Goal: Task Accomplishment & Management: Manage account settings

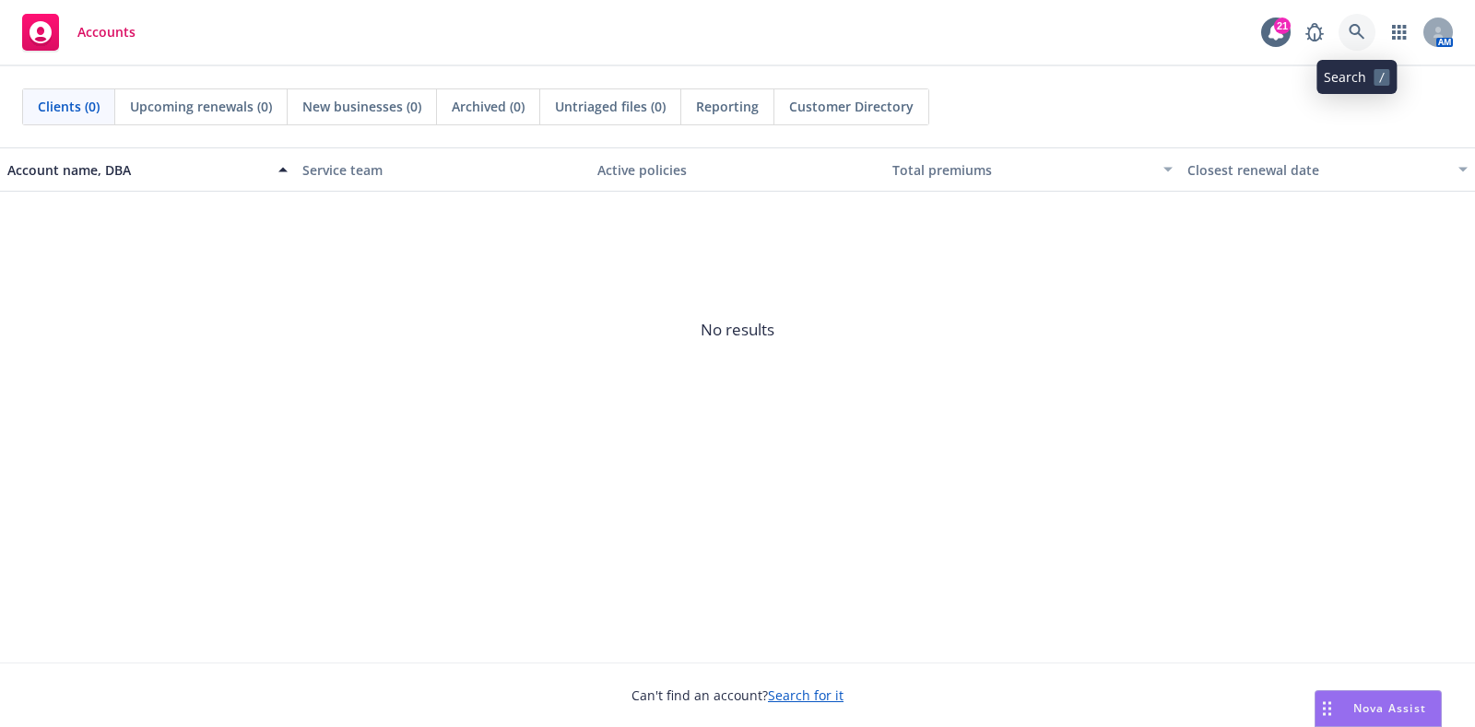
click at [1356, 34] on icon at bounding box center [1356, 32] width 17 height 17
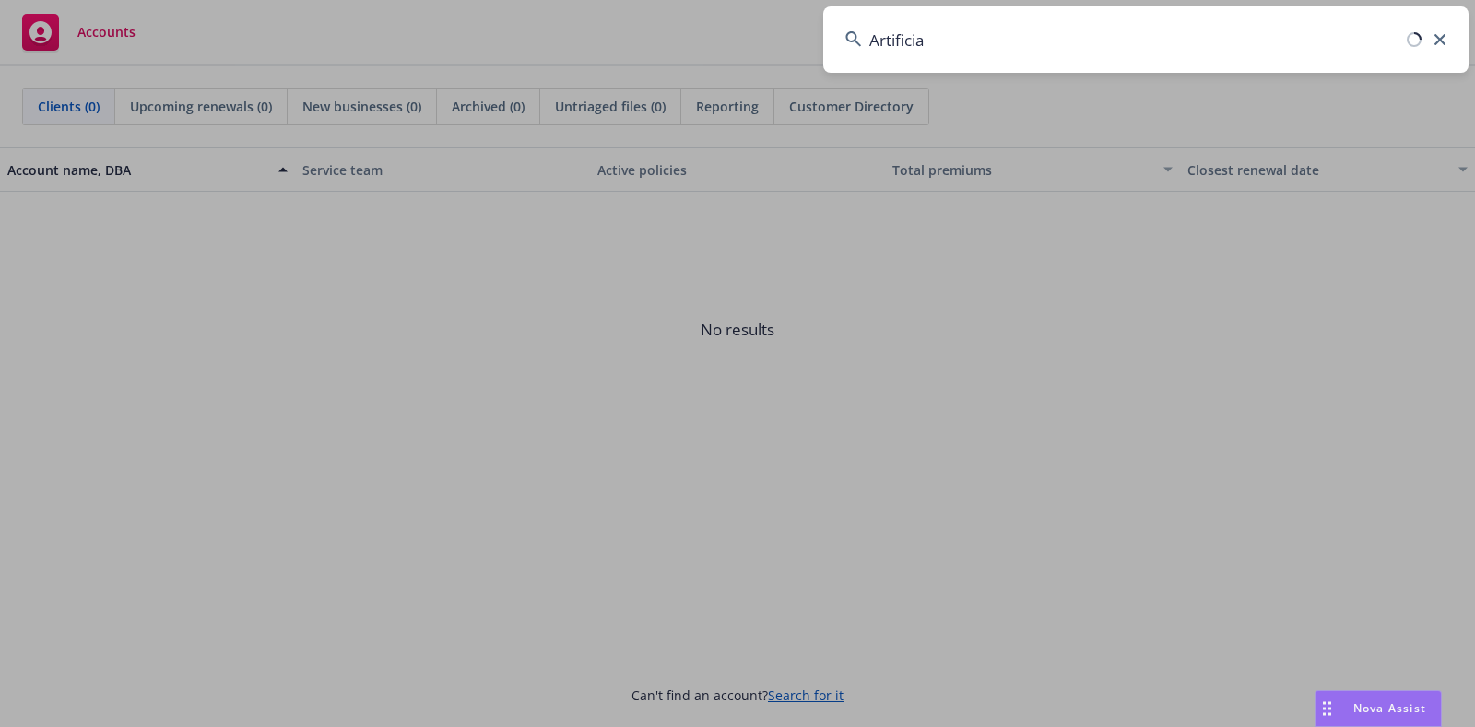
type input "Artificial"
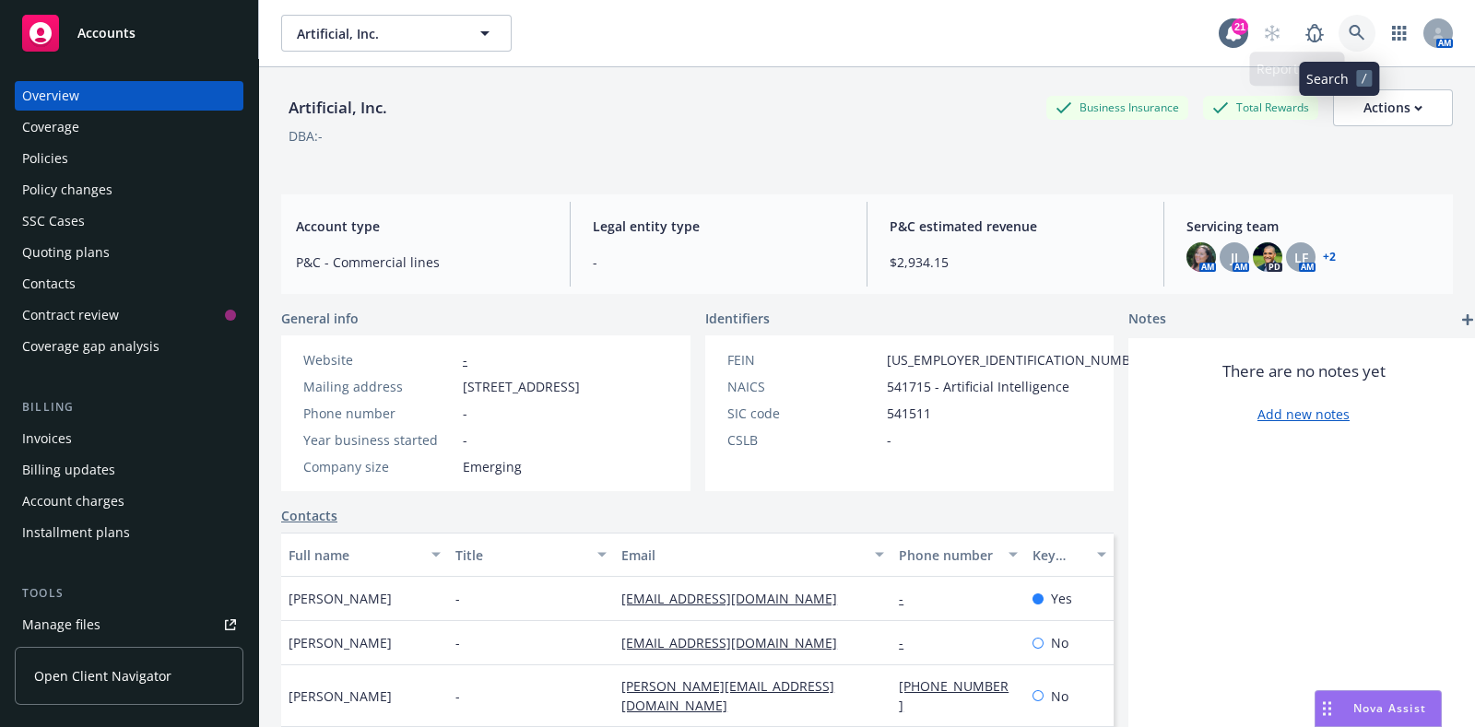
click at [1348, 27] on icon at bounding box center [1356, 33] width 17 height 17
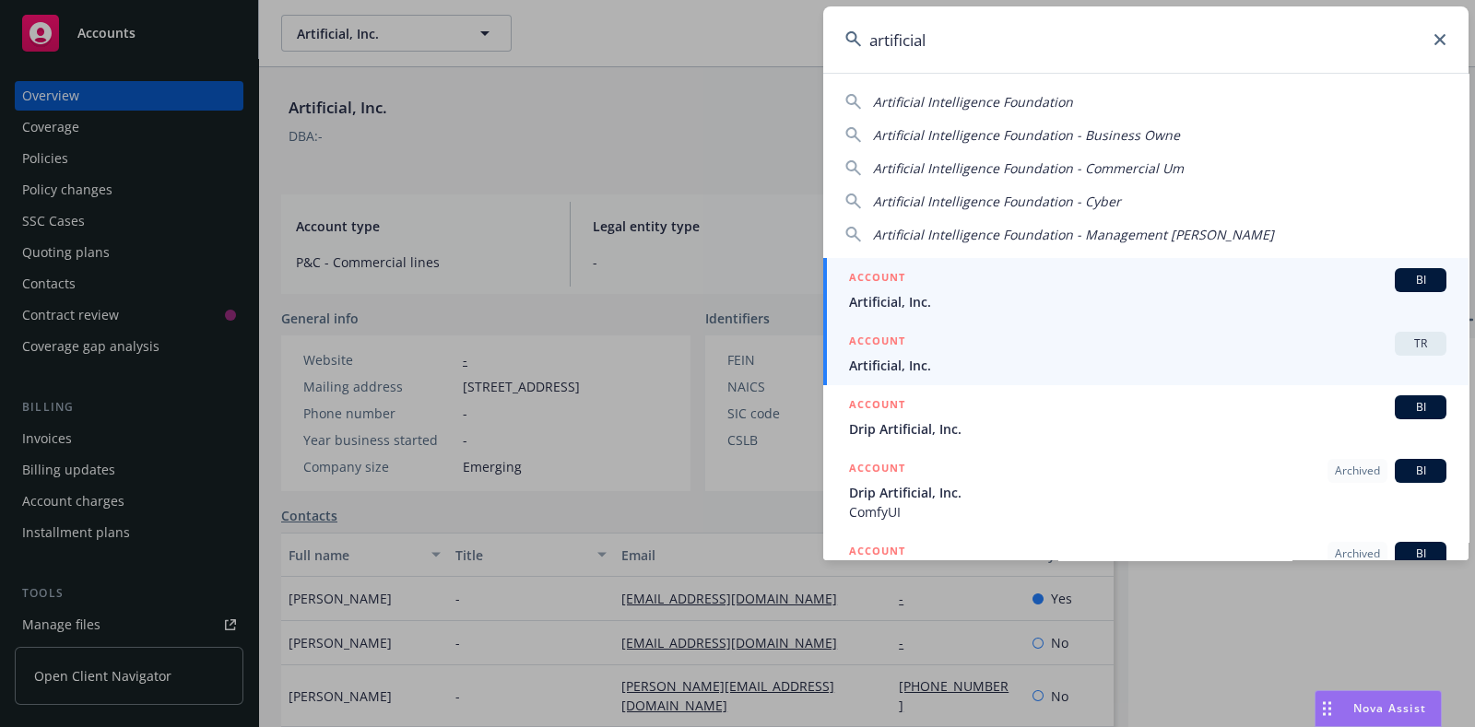
type input "artificial"
click at [892, 345] on h5 "ACCOUNT" at bounding box center [877, 343] width 56 height 22
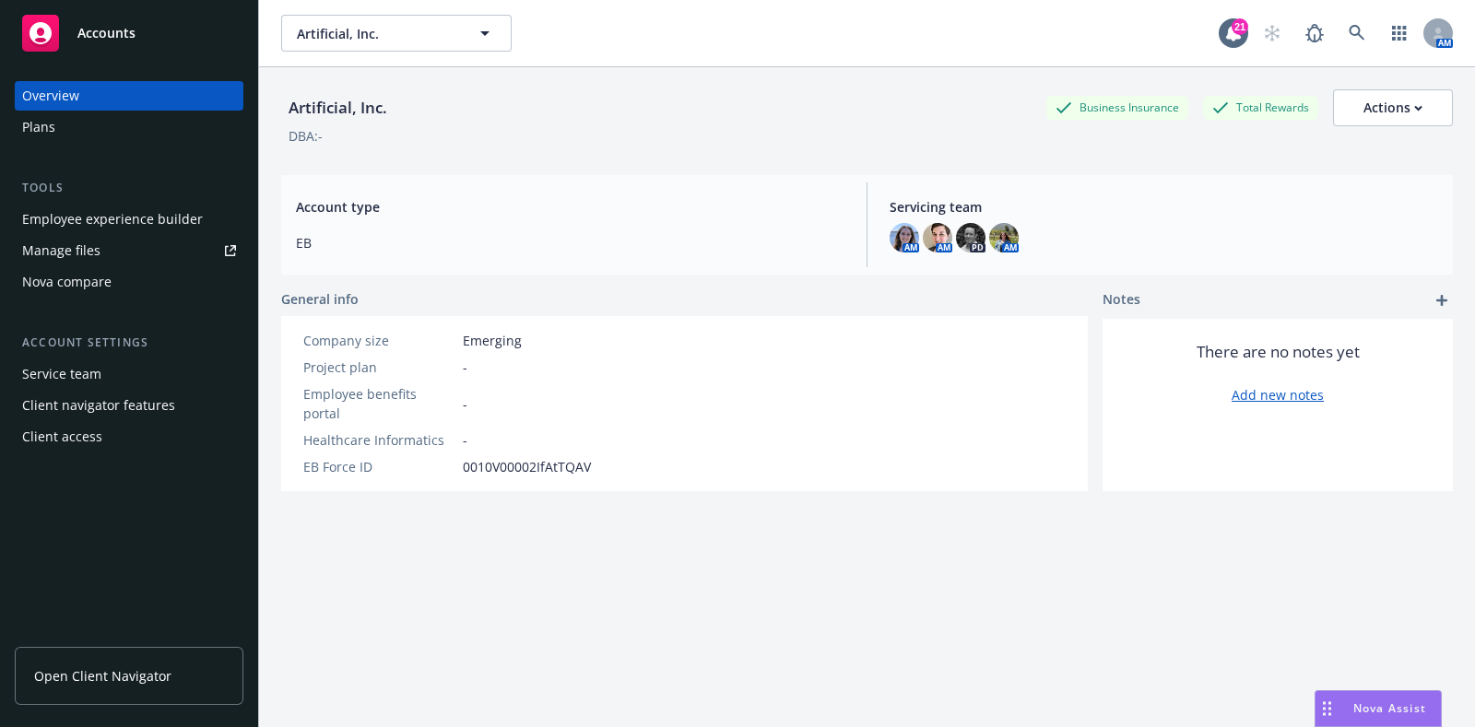
click at [65, 441] on div "Client access" at bounding box center [62, 436] width 80 height 29
